Goal: Transaction & Acquisition: Purchase product/service

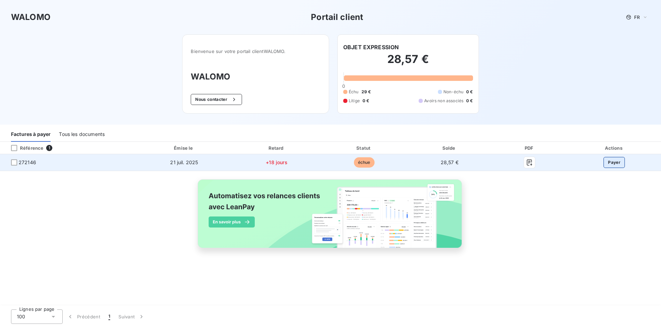
click at [617, 163] on button "Payer" at bounding box center [614, 162] width 21 height 11
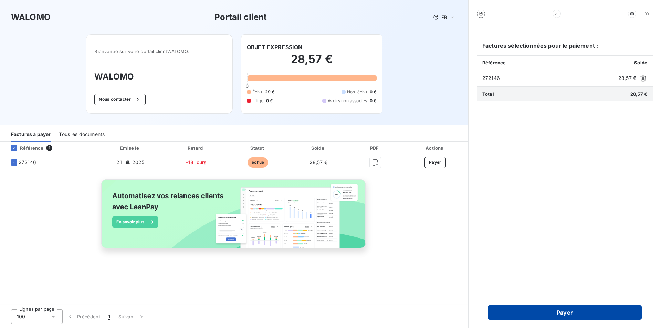
click at [573, 312] on button "Payer" at bounding box center [565, 312] width 154 height 14
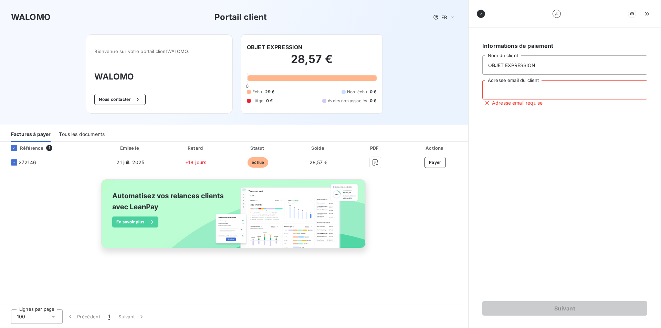
click at [520, 88] on input "Adresse email du client" at bounding box center [564, 89] width 165 height 19
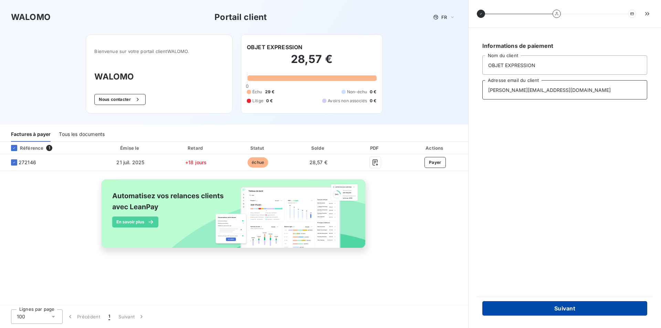
type input "[PERSON_NAME][EMAIL_ADDRESS][DOMAIN_NAME]"
click at [559, 307] on button "Suivant" at bounding box center [564, 308] width 165 height 14
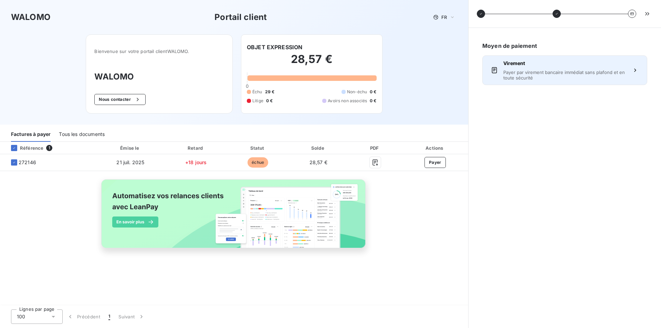
click at [578, 74] on span "Payer par virement bancaire immédiat sans plafond et en toute sécurité" at bounding box center [564, 75] width 123 height 11
